Goal: Task Accomplishment & Management: Use online tool/utility

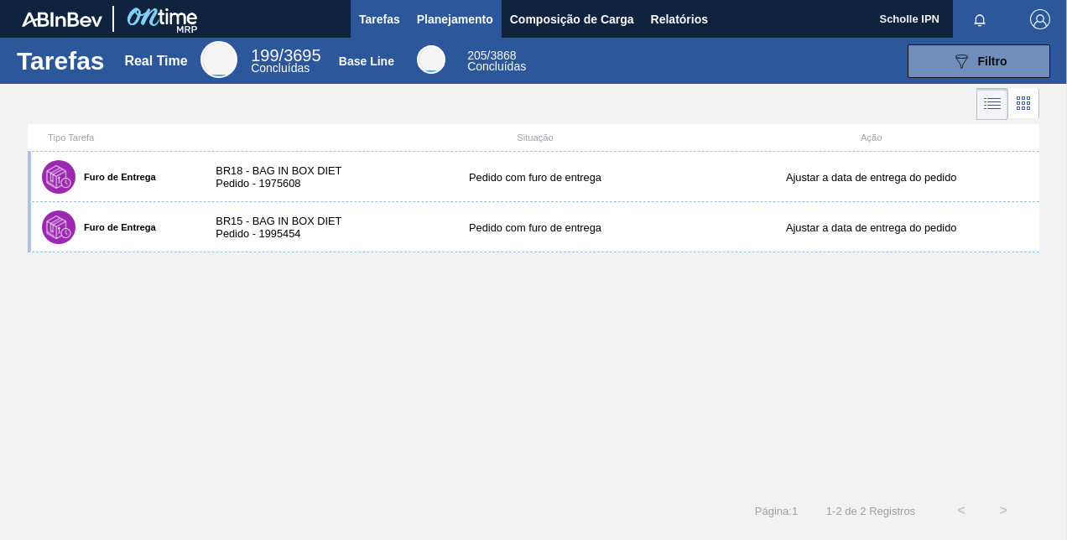
click at [472, 22] on span "Planejamento" at bounding box center [455, 19] width 76 height 20
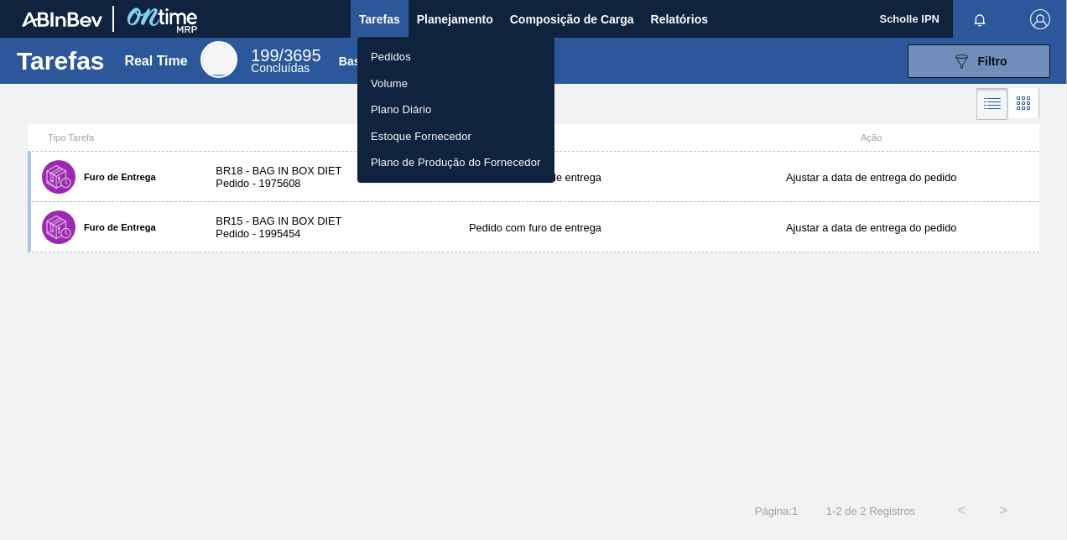
click at [466, 57] on li "Pedidos" at bounding box center [455, 57] width 197 height 27
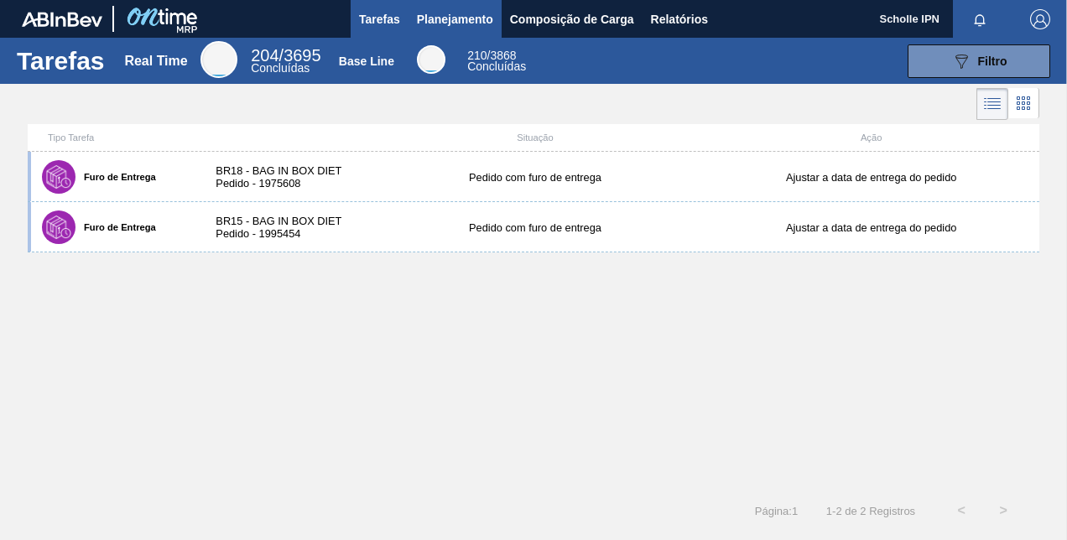
click at [433, 29] on button "Planejamento" at bounding box center [455, 19] width 93 height 38
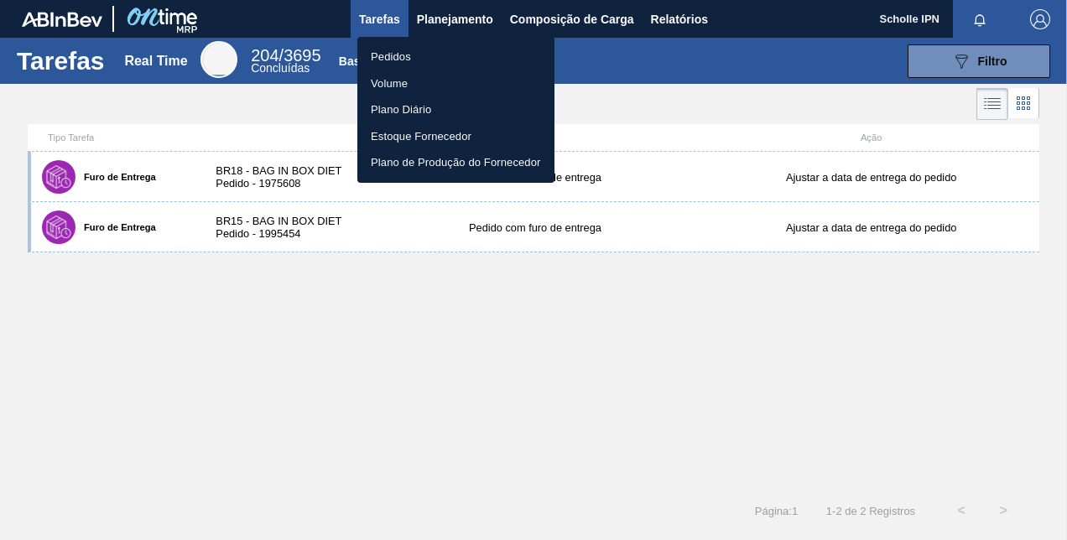
click at [484, 51] on li "Pedidos" at bounding box center [455, 57] width 197 height 27
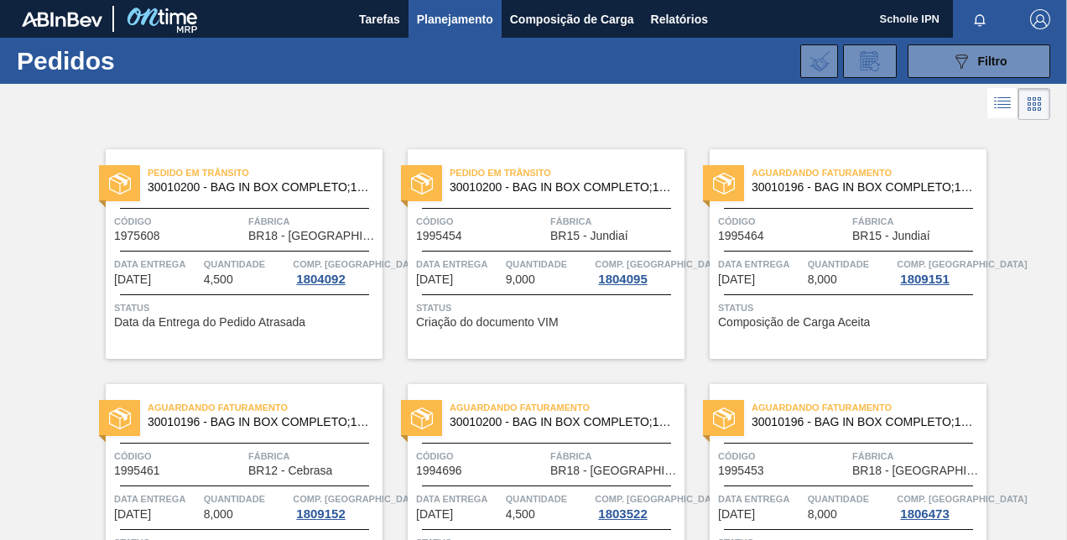
click at [515, 327] on span "Criação do documento VIM" at bounding box center [487, 322] width 143 height 13
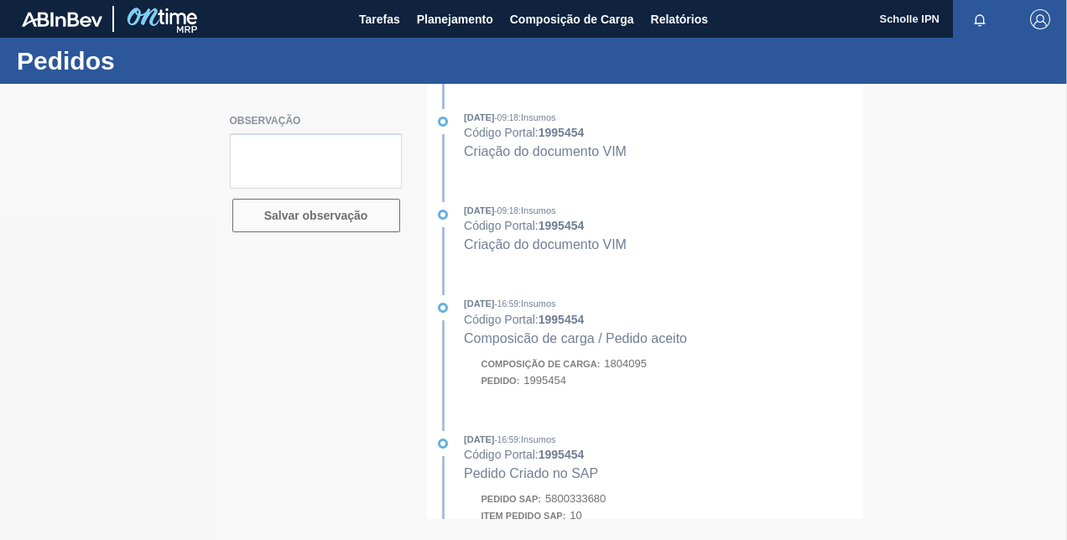
type textarea "Sales 125002899"
